Goal: Contribute content: Add original content to the website for others to see

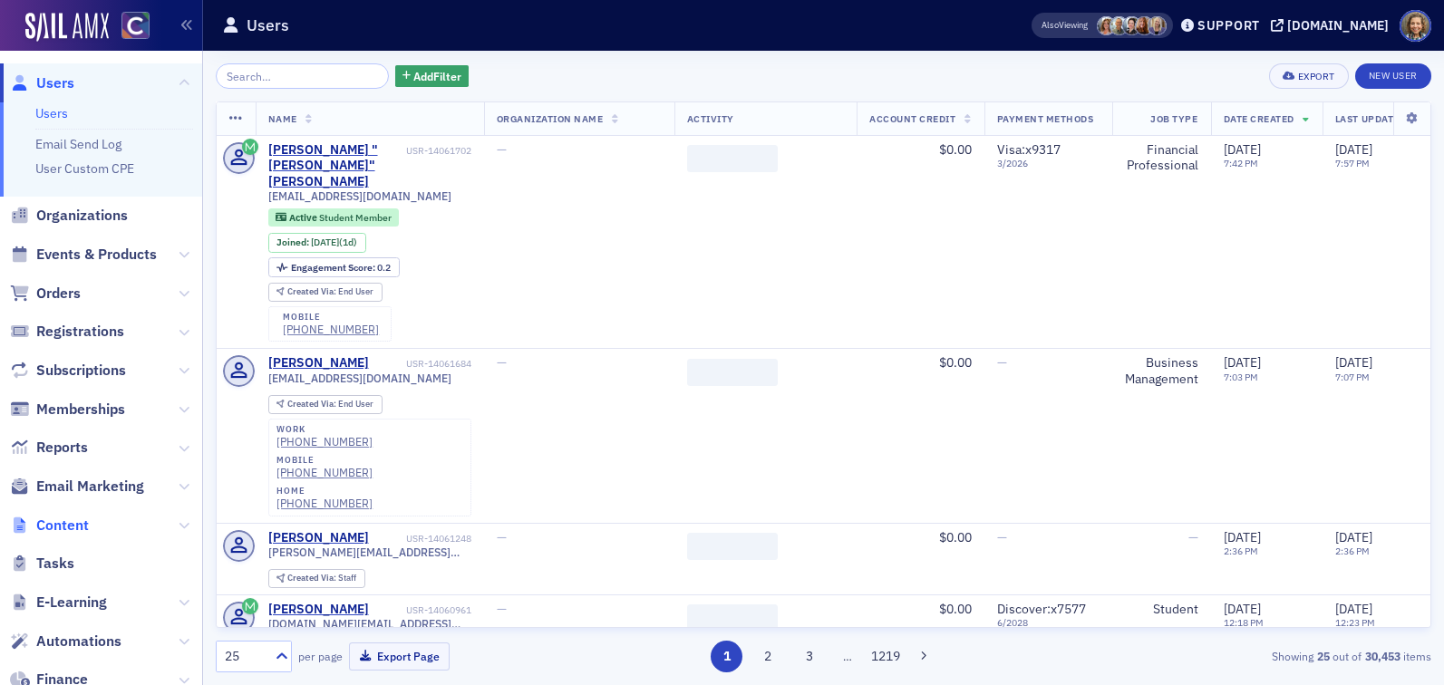
click at [59, 521] on span "Content" at bounding box center [62, 526] width 53 height 20
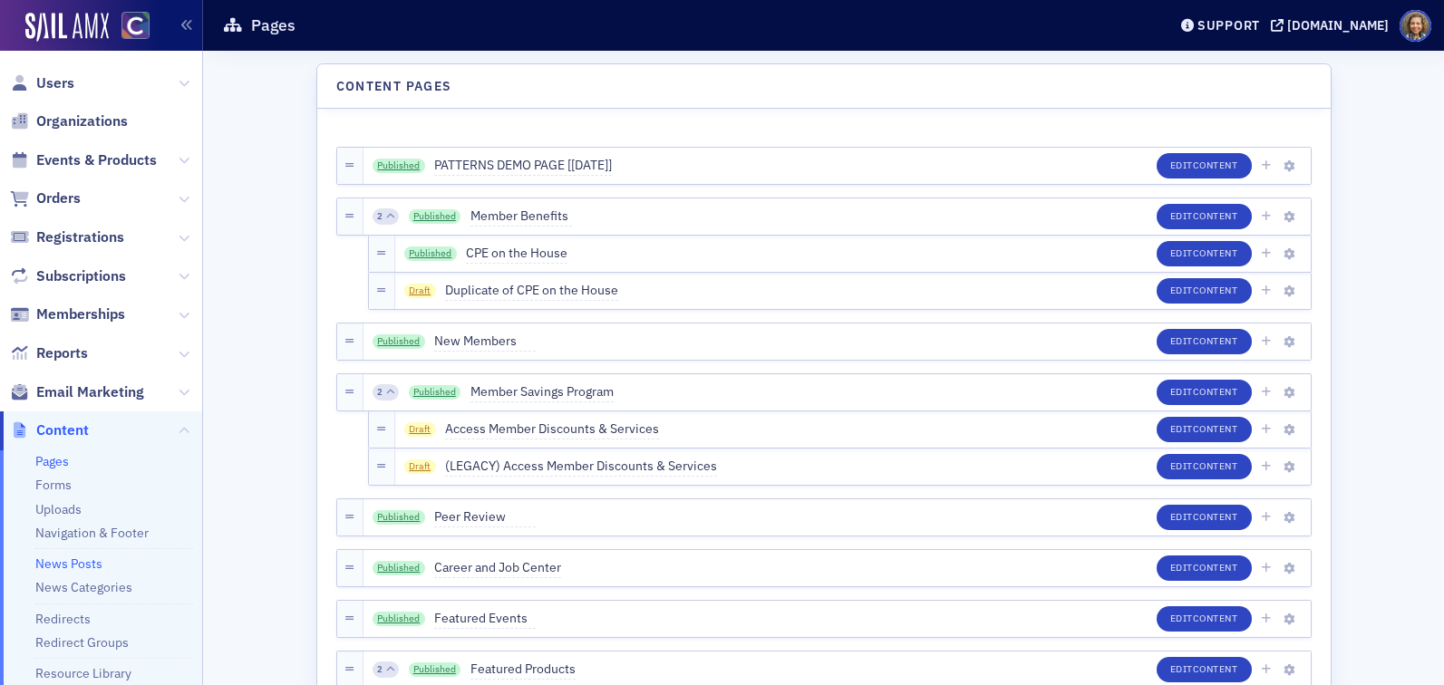
click at [73, 557] on link "News Posts" at bounding box center [68, 564] width 67 height 16
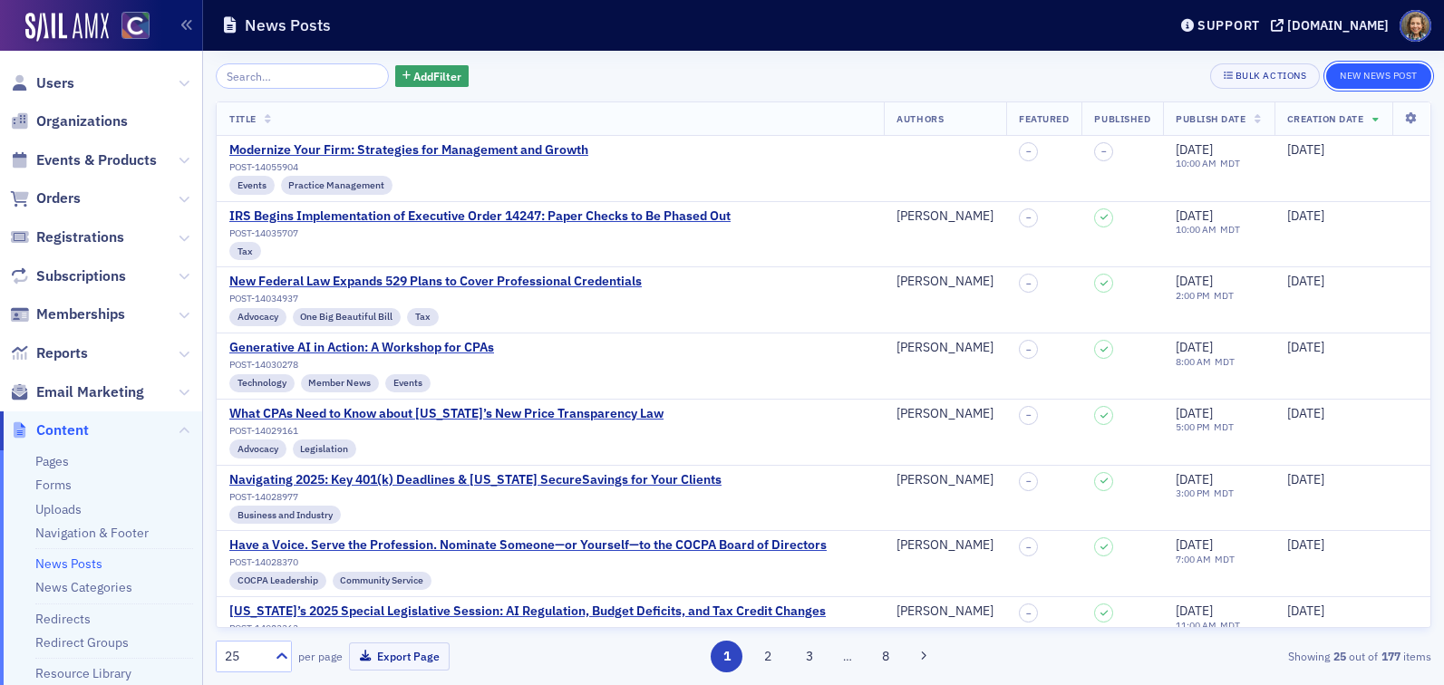
click at [1369, 80] on button "New News Post" at bounding box center [1378, 75] width 105 height 25
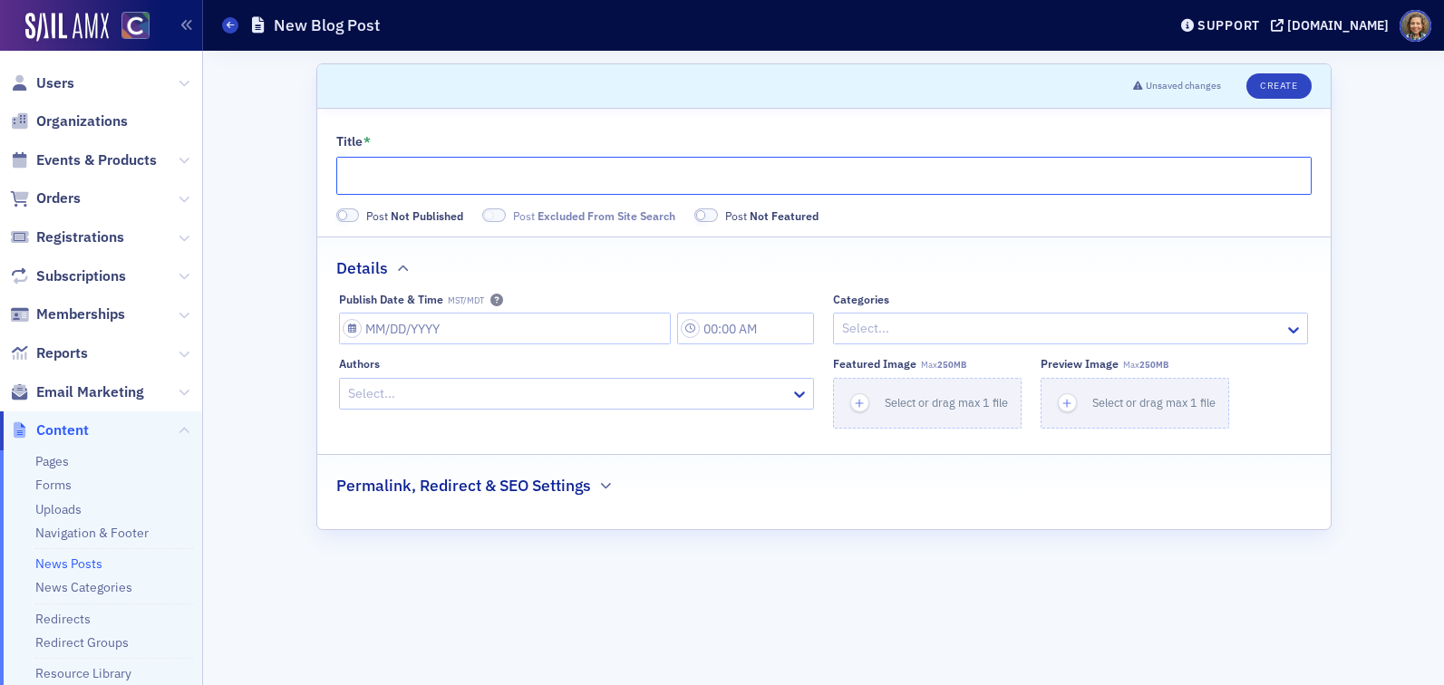
click at [725, 170] on input "Title *" at bounding box center [823, 176] width 975 height 38
paste input "What a Government Shutdown Means for CPAs and Their Clients"
type input "What a Government Shutdown Means for CPAs and Their Clients"
click at [515, 326] on input "Publish Date & Time MST/MDT" at bounding box center [505, 329] width 332 height 32
select select "9"
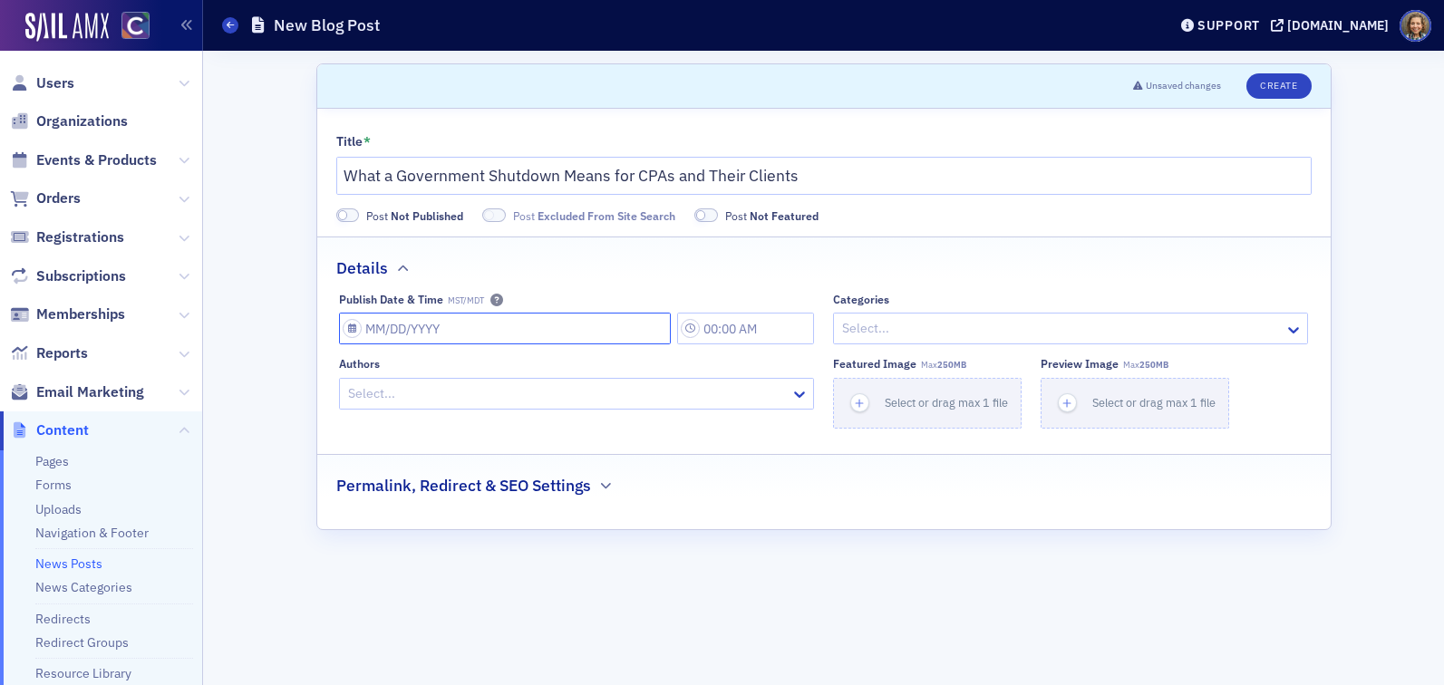
select select "2025"
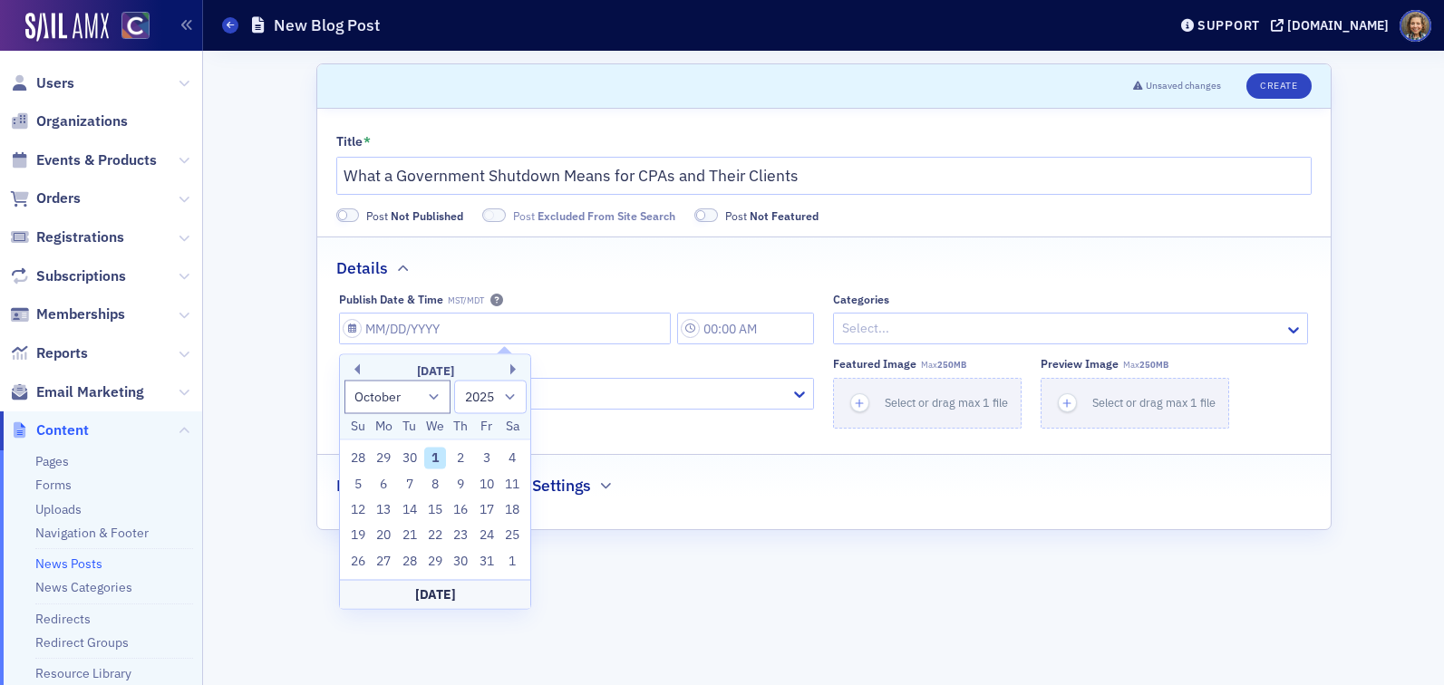
click at [434, 459] on div "1" at bounding box center [435, 459] width 22 height 22
type input "[DATE]"
type input "10:00 AM"
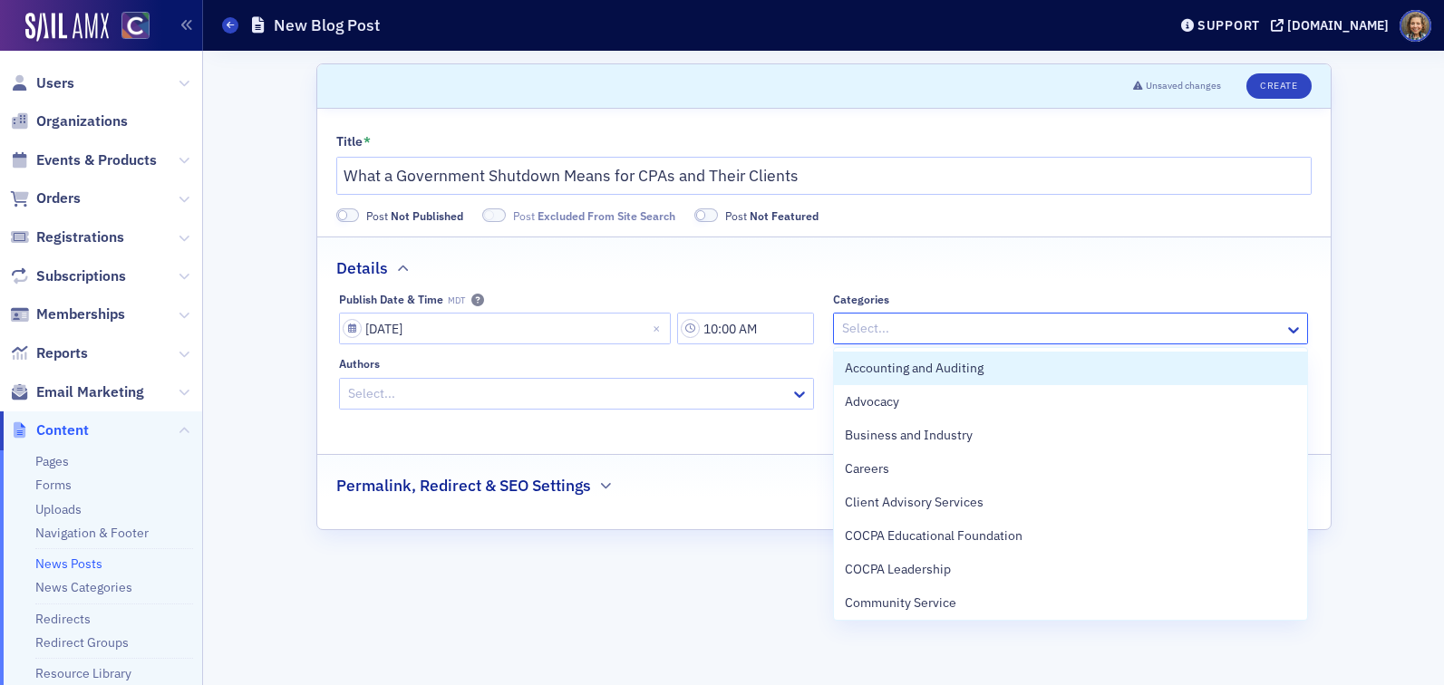
click at [918, 338] on div at bounding box center [1061, 328] width 442 height 23
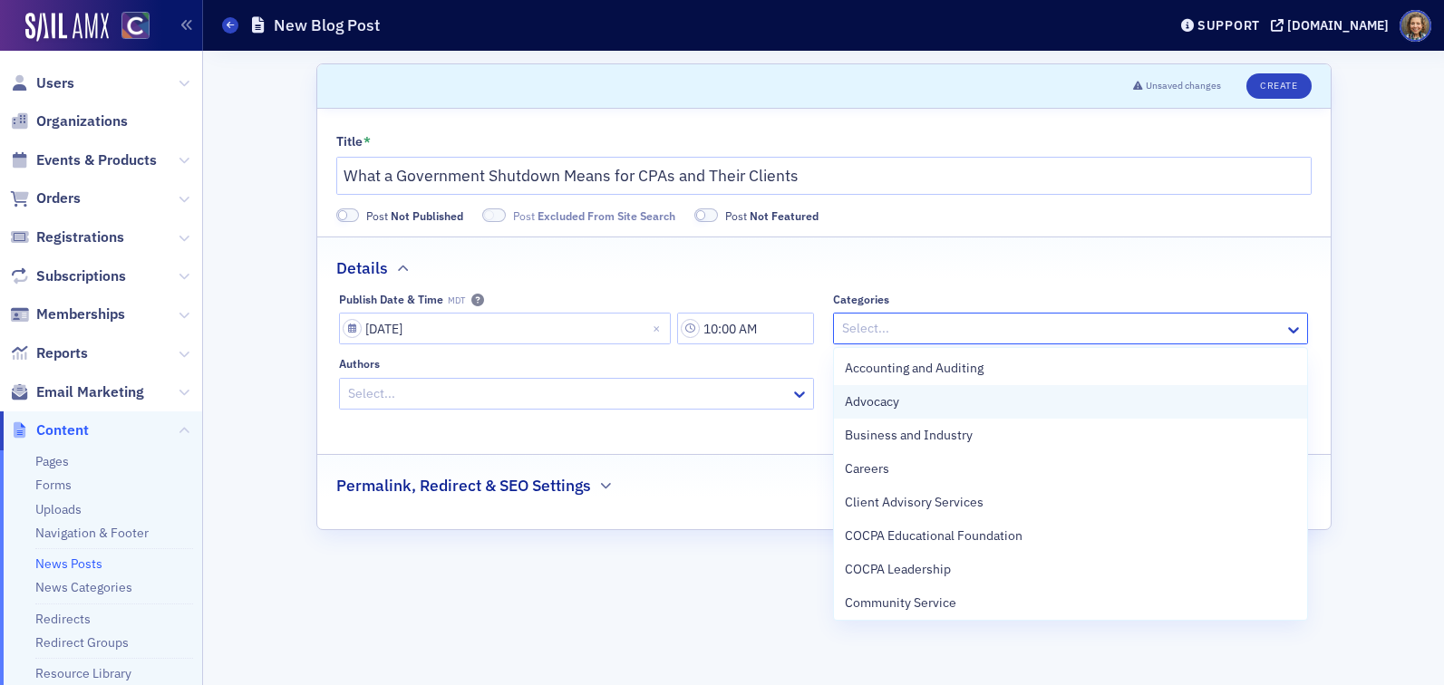
click at [890, 402] on span "Advocacy" at bounding box center [872, 402] width 54 height 19
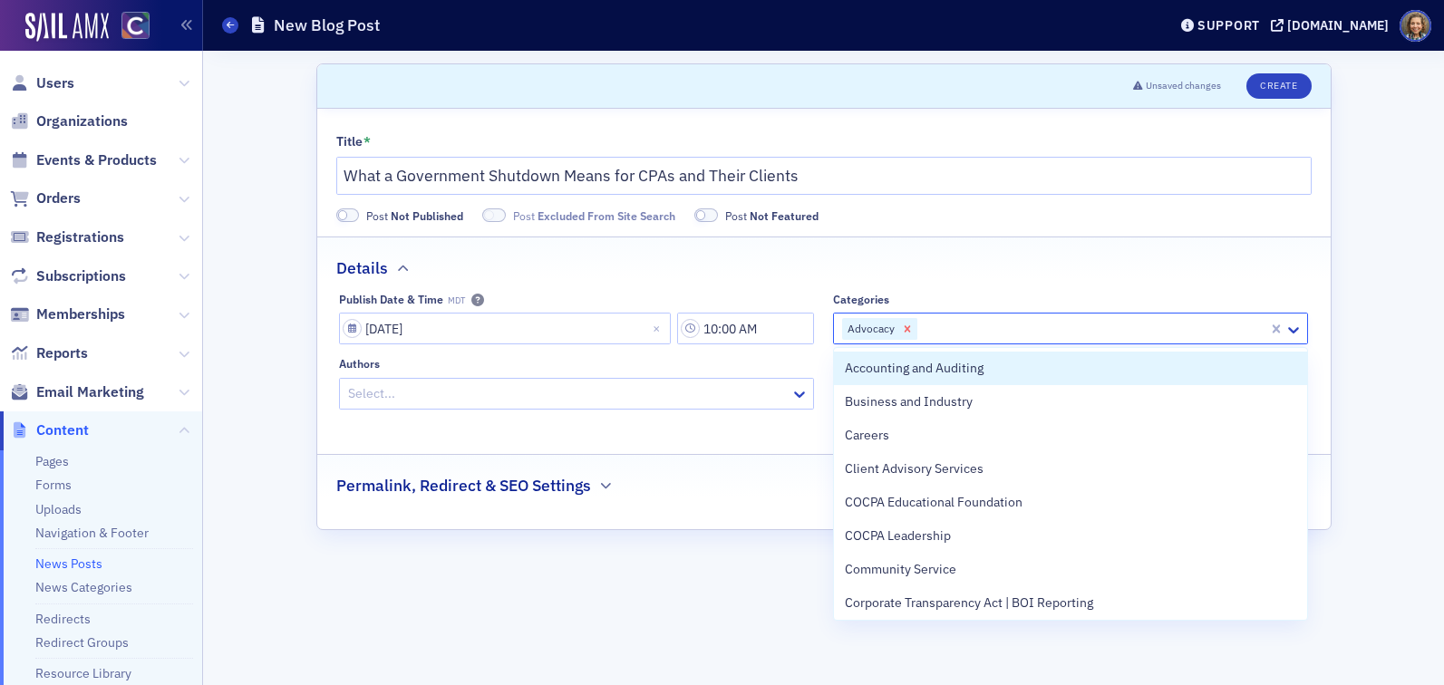
click at [902, 332] on icon "Remove Advocacy" at bounding box center [907, 329] width 13 height 13
click at [902, 332] on div at bounding box center [1061, 328] width 442 height 23
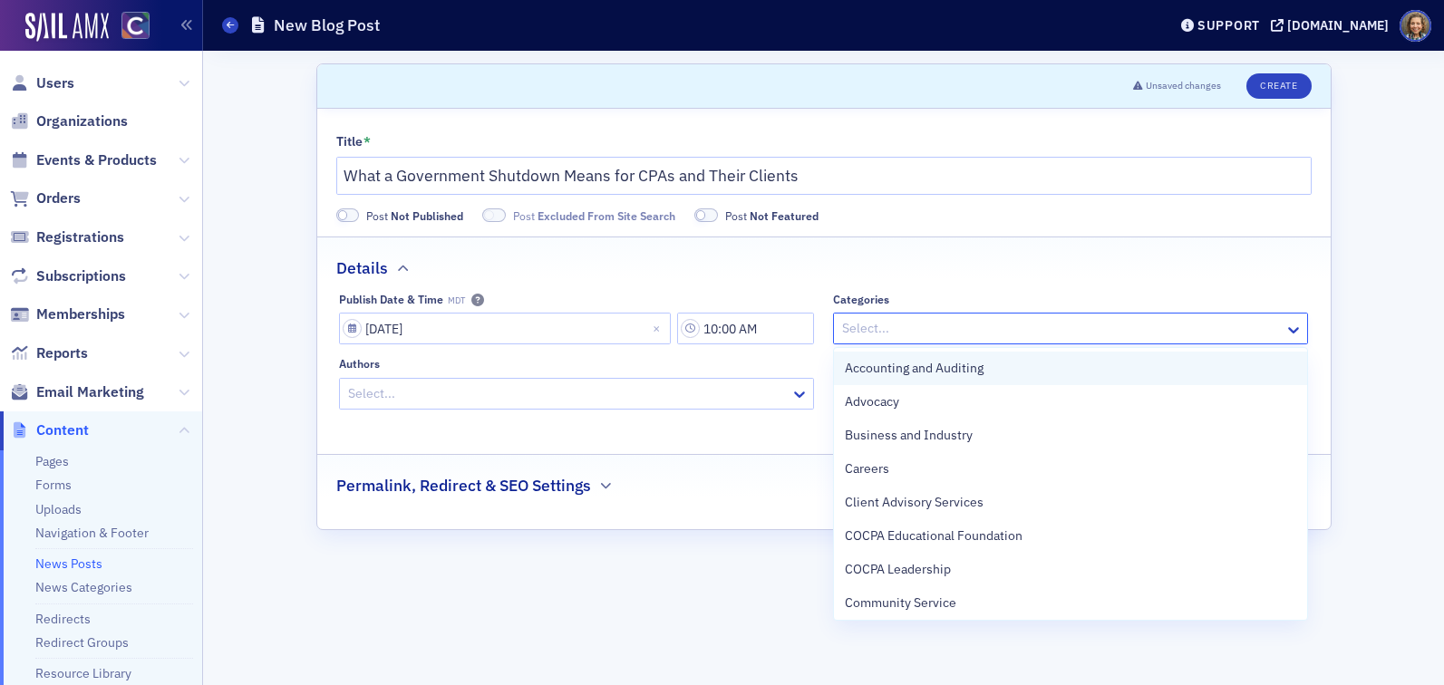
click at [914, 364] on span "Accounting and Auditing" at bounding box center [914, 368] width 139 height 19
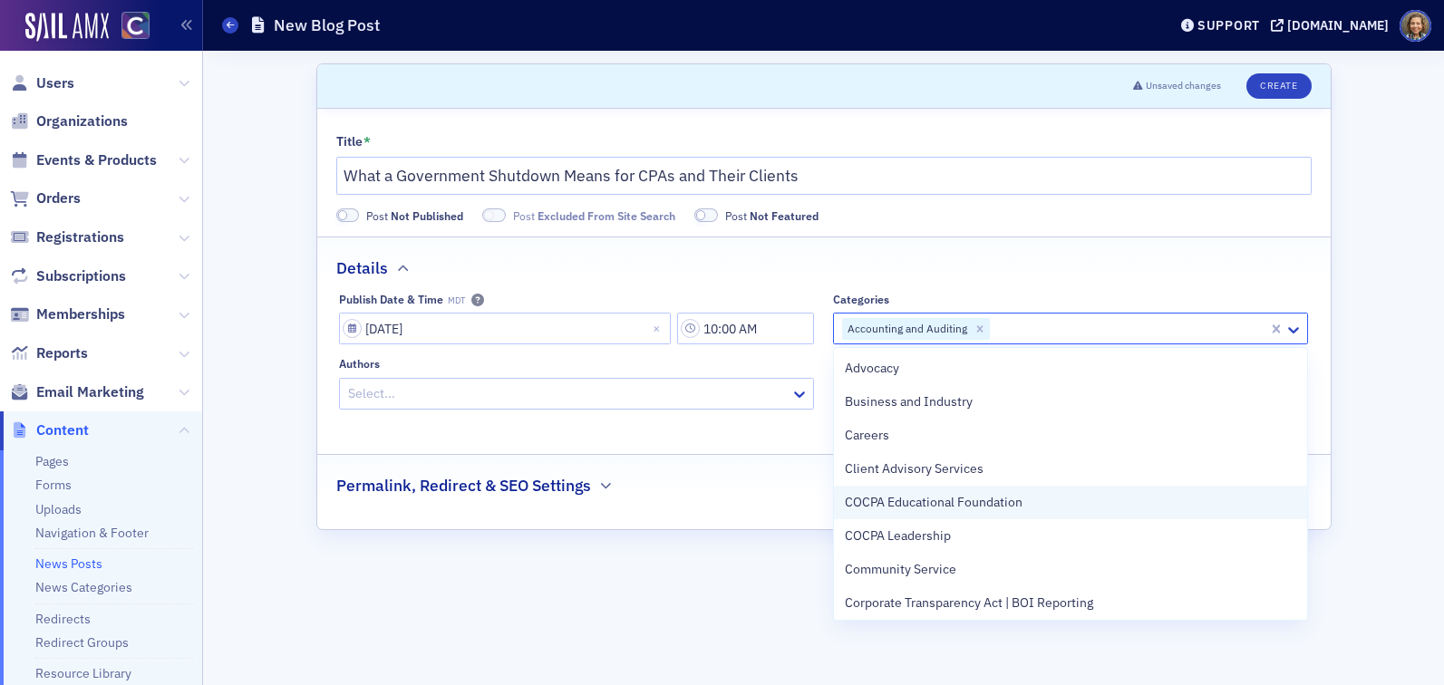
scroll to position [708, 0]
click at [911, 515] on div "Tax" at bounding box center [1070, 499] width 473 height 34
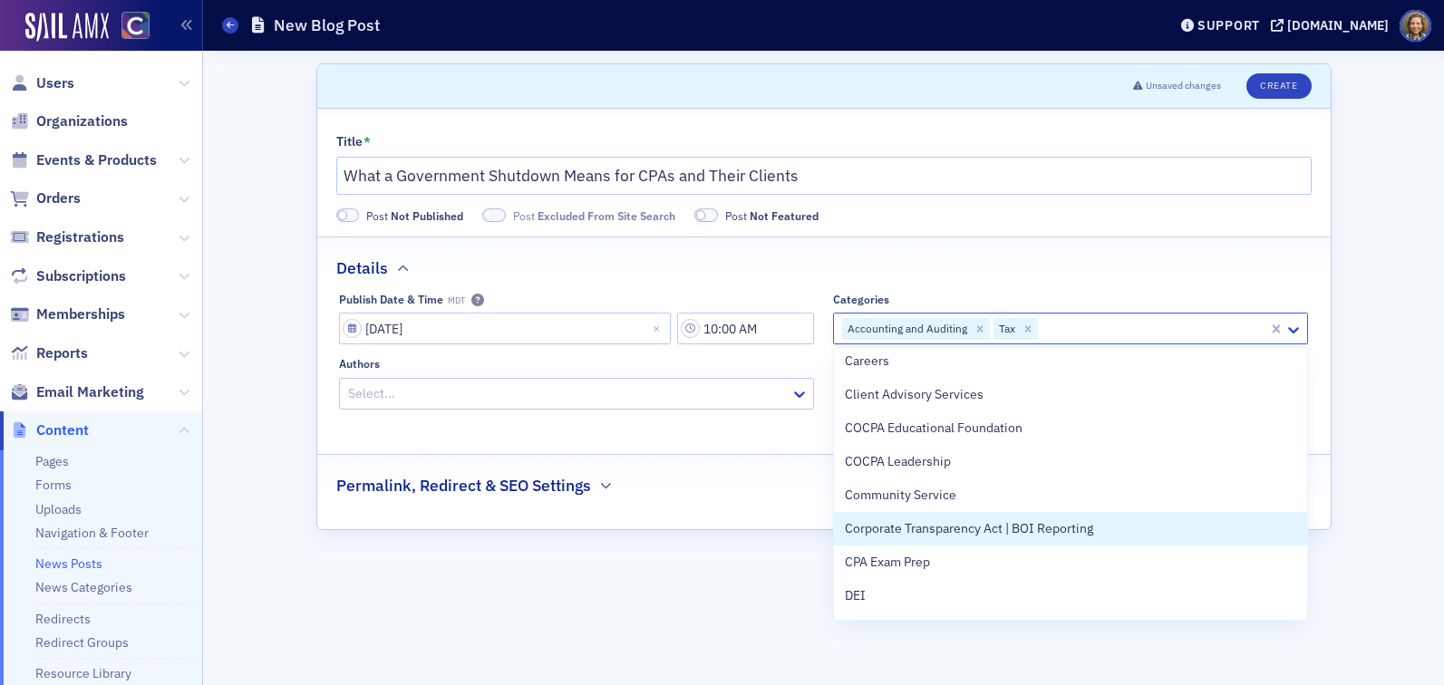
scroll to position [0, 0]
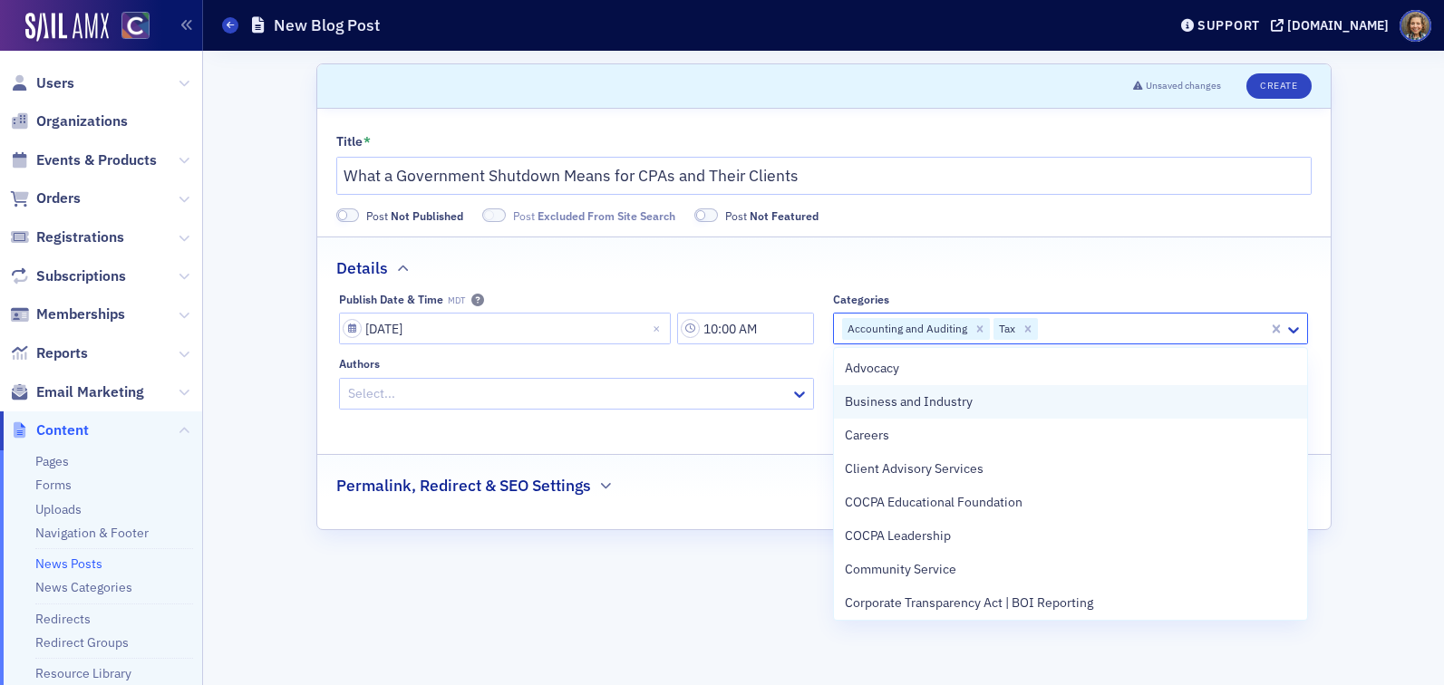
click at [944, 412] on div "Business and Industry" at bounding box center [1070, 402] width 473 height 34
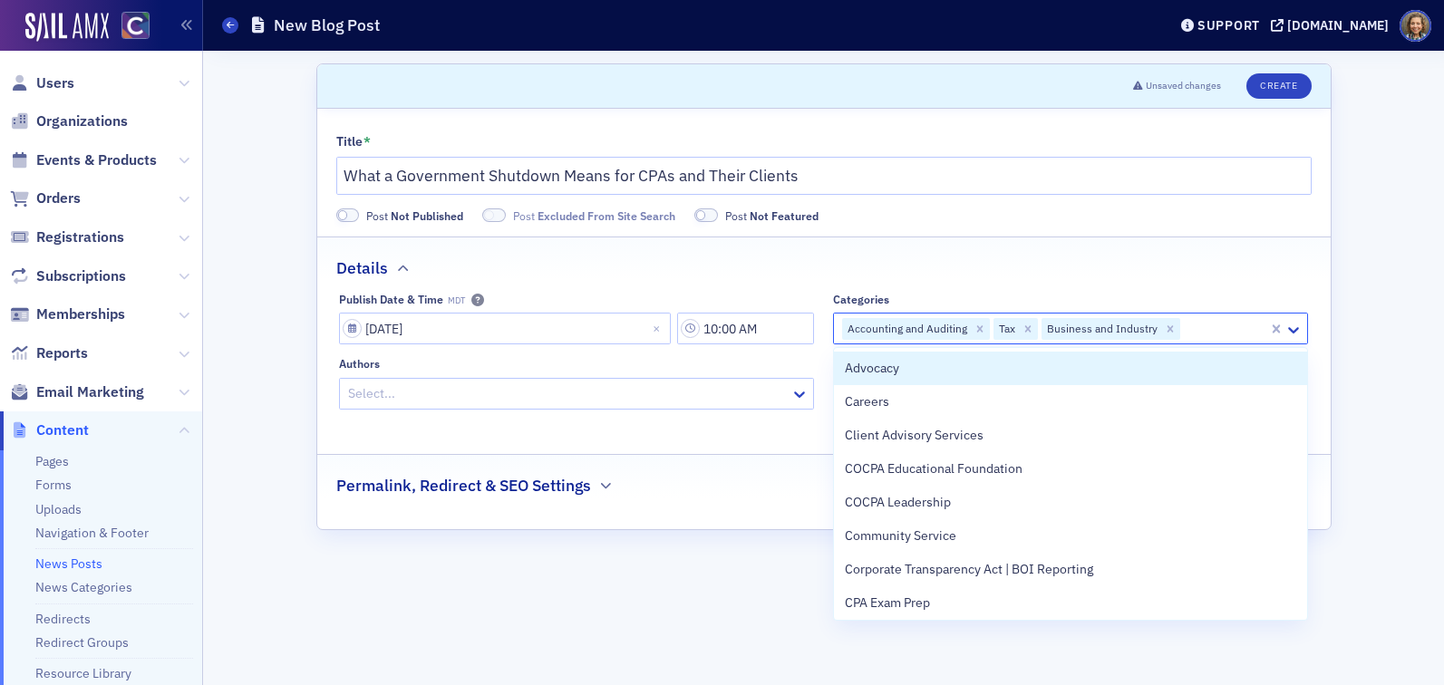
click at [1150, 252] on div "Details" at bounding box center [823, 259] width 975 height 43
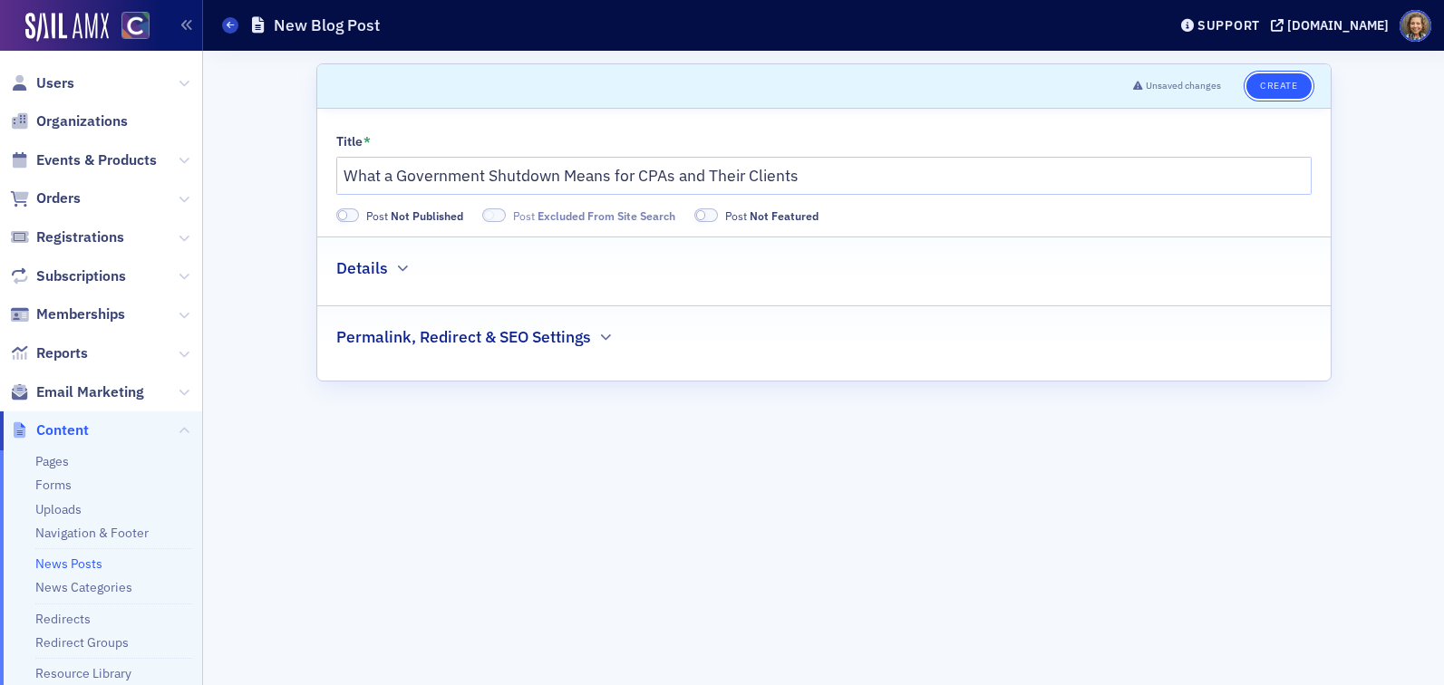
click at [1283, 98] on button "Create" at bounding box center [1278, 85] width 64 height 25
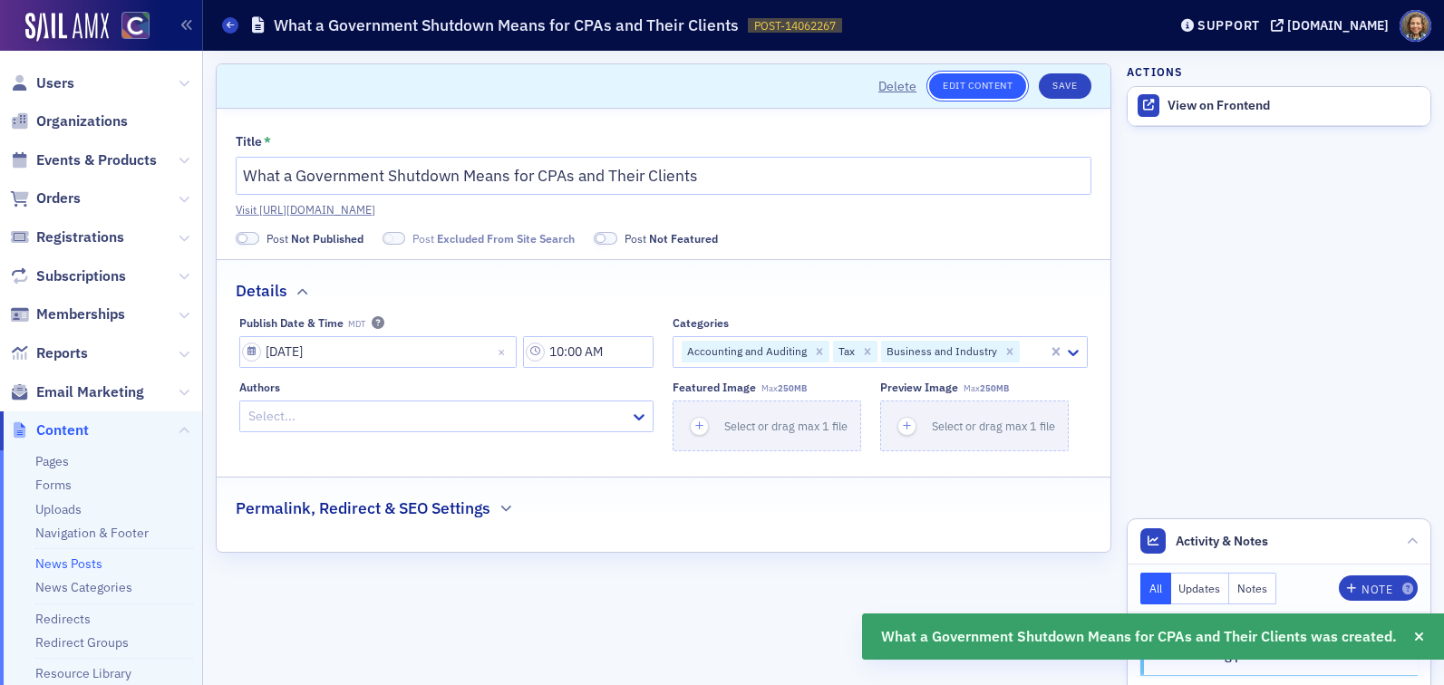
click at [972, 80] on link "Edit Content" at bounding box center [977, 85] width 97 height 25
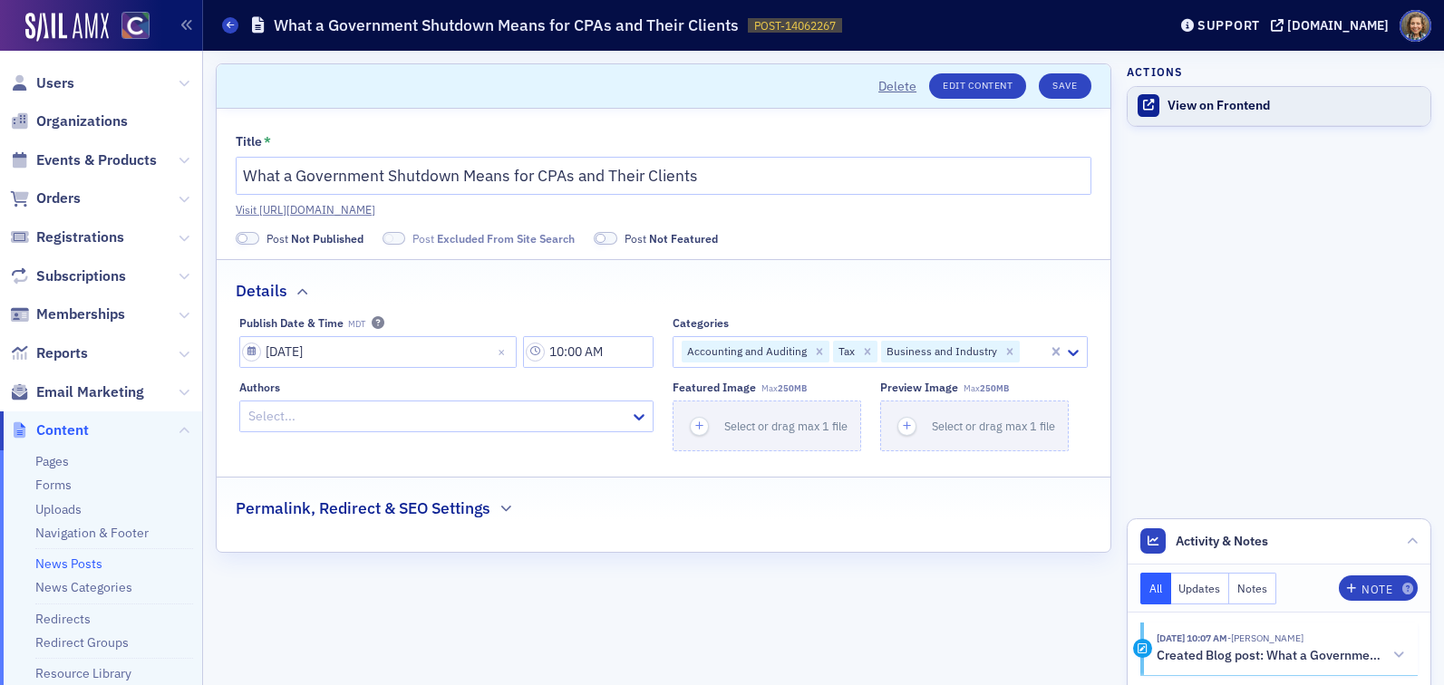
click at [1221, 108] on div "View on Frontend" at bounding box center [1295, 106] width 254 height 16
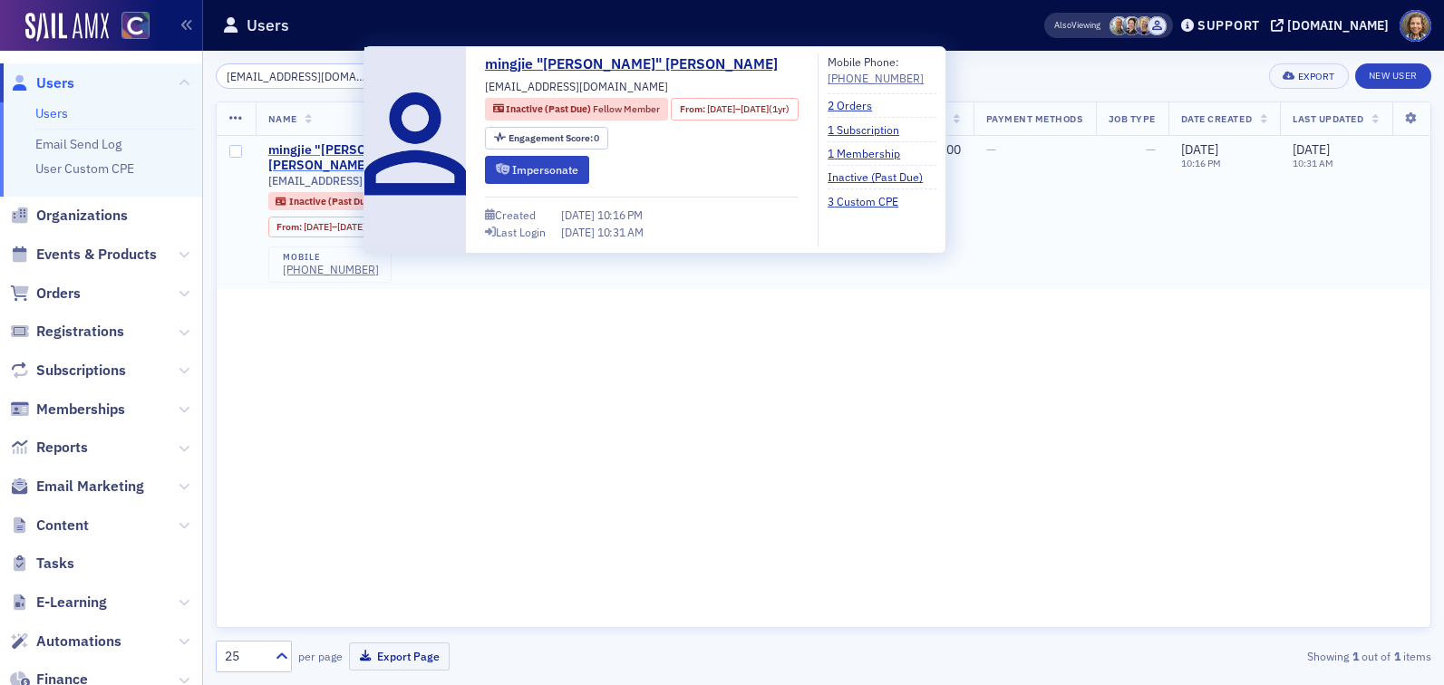
type input "lmj231709@gmail.com"
click at [329, 152] on div "mingjie "Jay" Lu" at bounding box center [351, 158] width 166 height 32
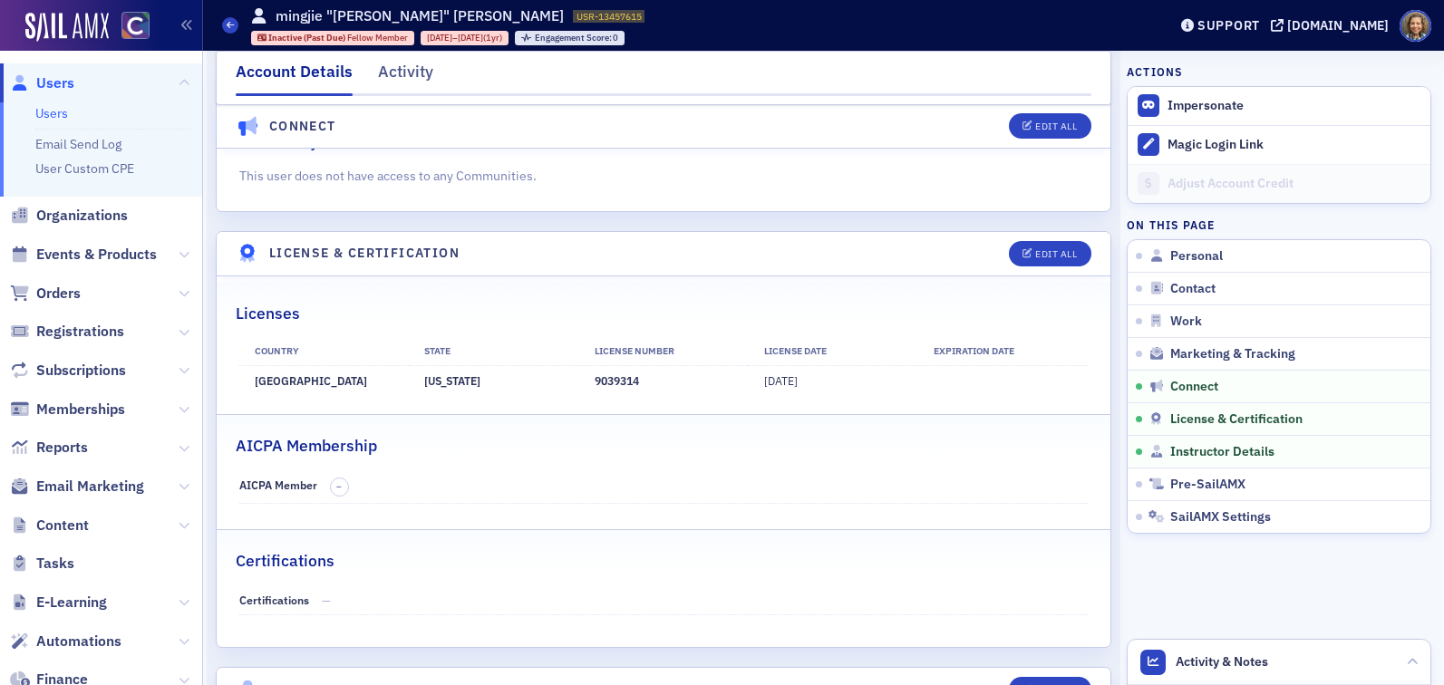
scroll to position [2828, 0]
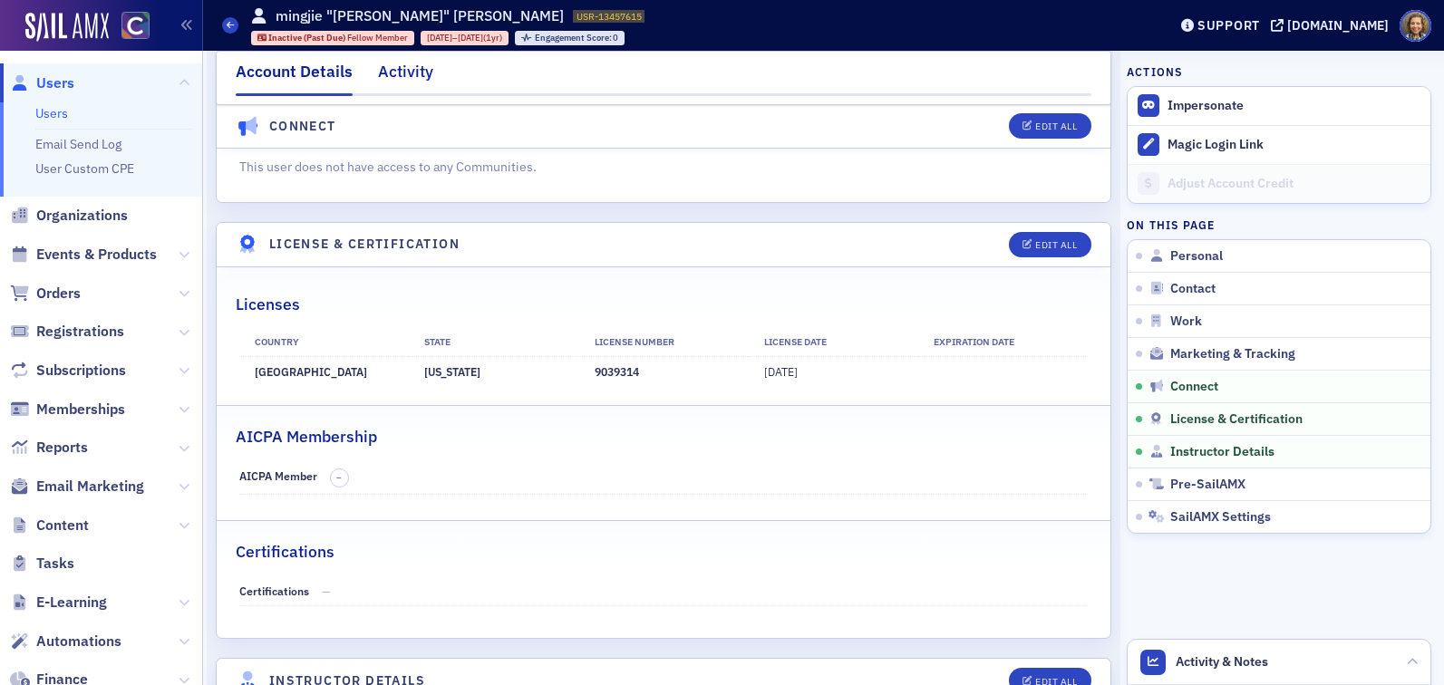
click at [394, 70] on div "Activity" at bounding box center [405, 77] width 55 height 34
